Goal: Task Accomplishment & Management: Complete application form

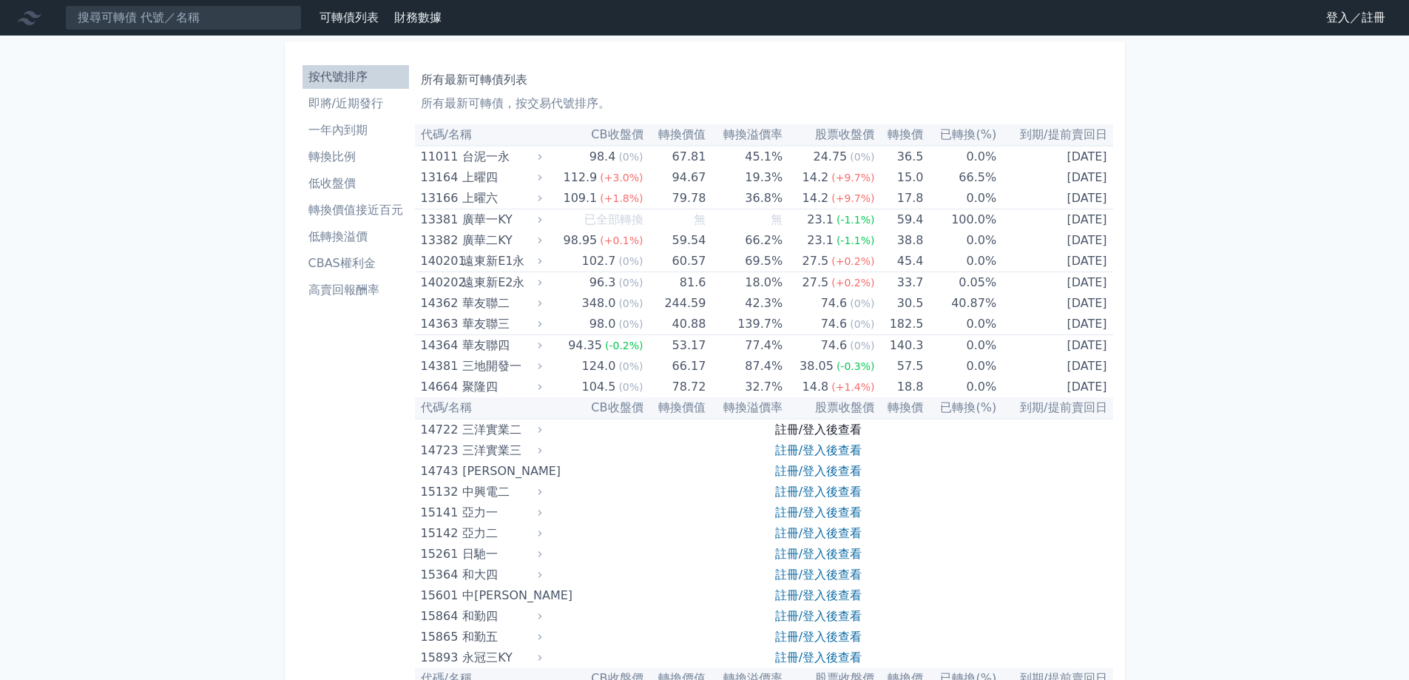
click at [842, 422] on link "註冊/登入後查看" at bounding box center [818, 429] width 87 height 14
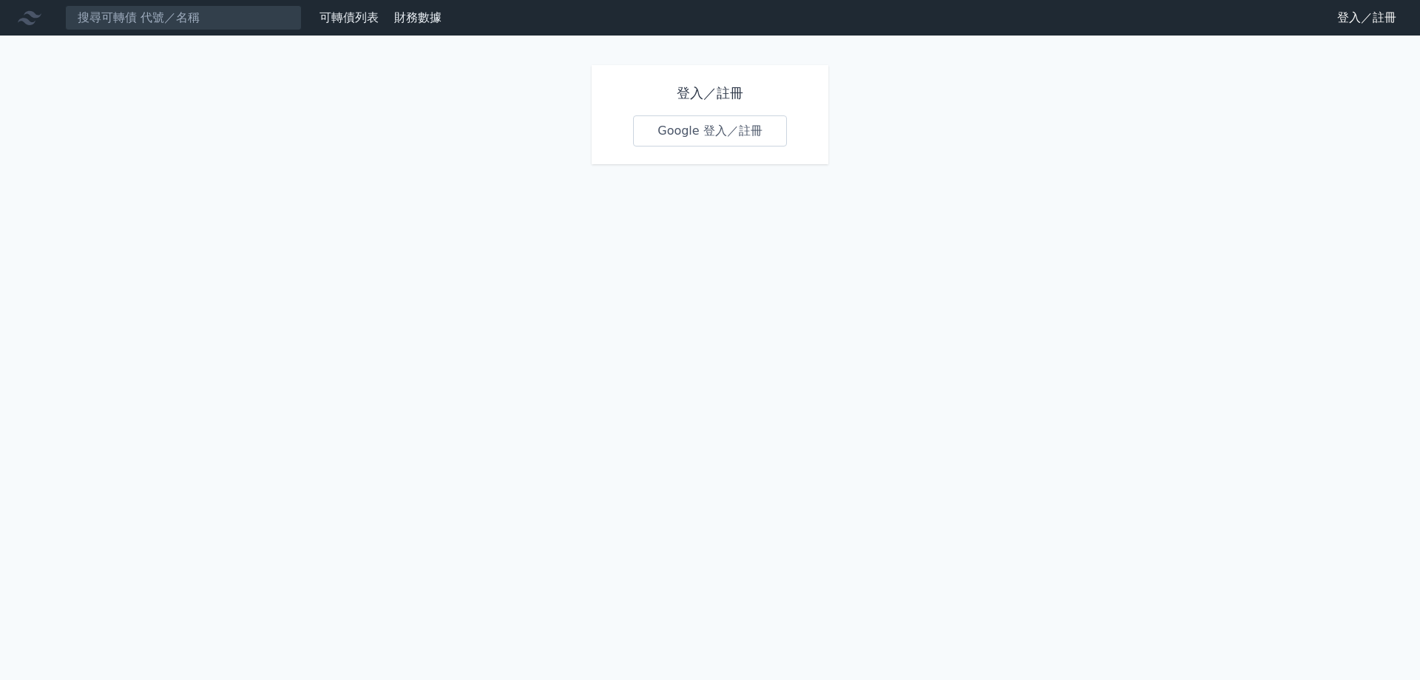
click at [688, 124] on link "Google 登入／註冊" at bounding box center [710, 130] width 154 height 31
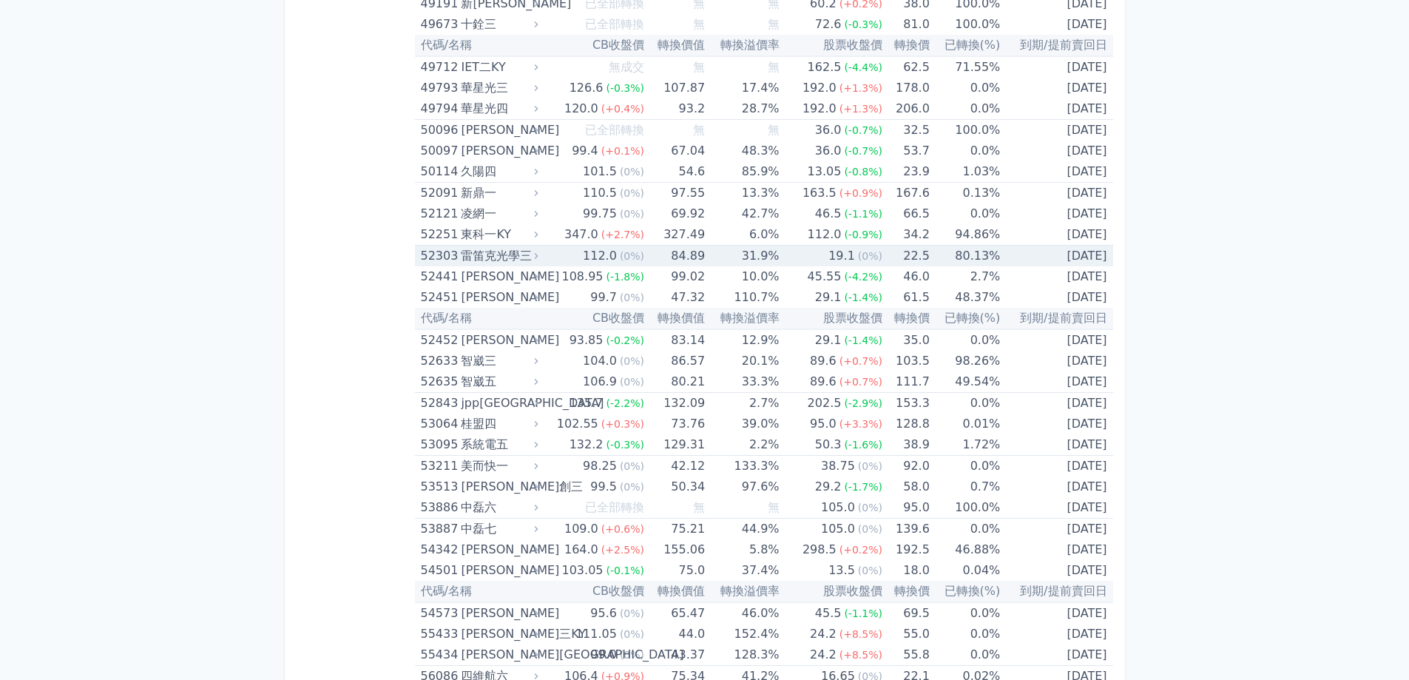
scroll to position [4977, 0]
